Goal: Obtain resource: Obtain resource

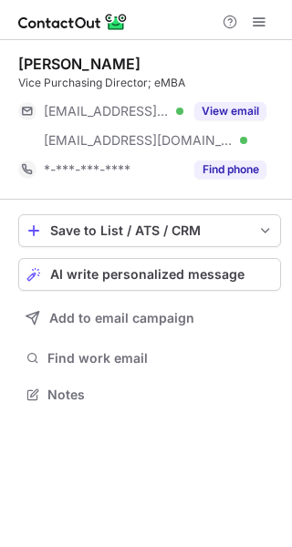
scroll to position [382, 292]
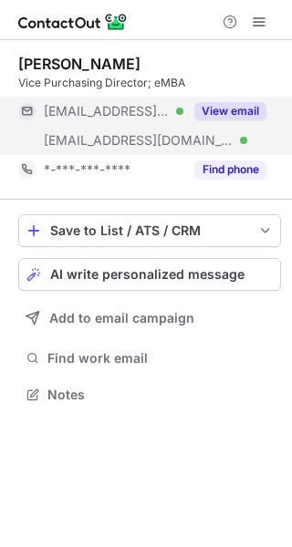
click at [224, 112] on button "View email" at bounding box center [230, 111] width 72 height 18
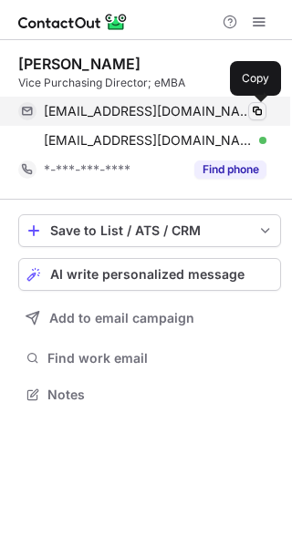
click at [261, 110] on span at bounding box center [257, 111] width 15 height 15
click at [258, 112] on span at bounding box center [257, 111] width 15 height 15
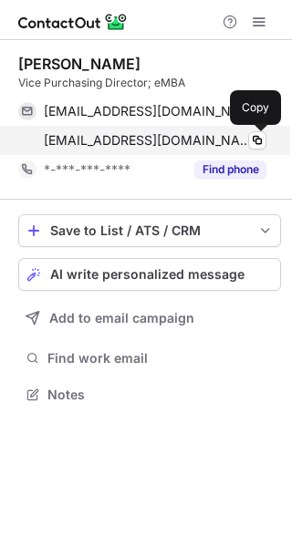
scroll to position [382, 292]
click at [255, 141] on span at bounding box center [257, 140] width 15 height 15
